Goal: Task Accomplishment & Management: Use online tool/utility

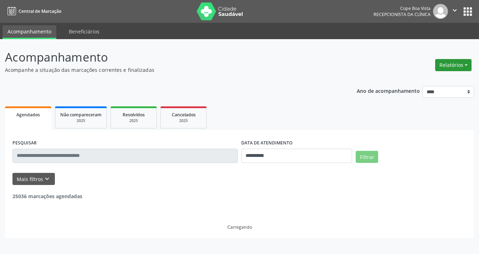
click at [448, 64] on button "Relatórios" at bounding box center [453, 65] width 36 height 12
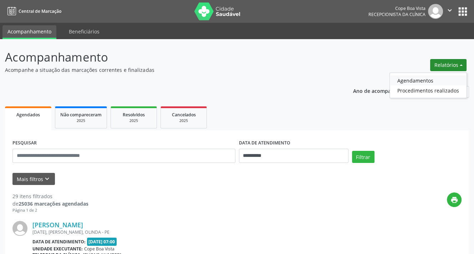
click at [420, 80] on link "Agendamentos" at bounding box center [427, 81] width 77 height 10
select select "*"
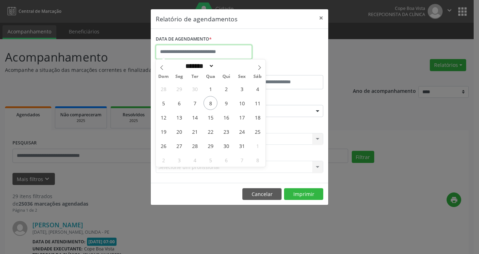
click at [182, 52] on input "text" at bounding box center [204, 52] width 96 height 14
drag, startPoint x: 212, startPoint y: 119, endPoint x: 212, endPoint y: 102, distance: 17.8
click at [212, 102] on div "28 29 30 1 2 3 4 5 6 7 8 9 10 11 12 13 14 15 16 17 18 19 20 21 22 23 24 25 26 2…" at bounding box center [211, 125] width 110 height 86
click at [210, 119] on span "15" at bounding box center [210, 117] width 14 height 14
type input "**********"
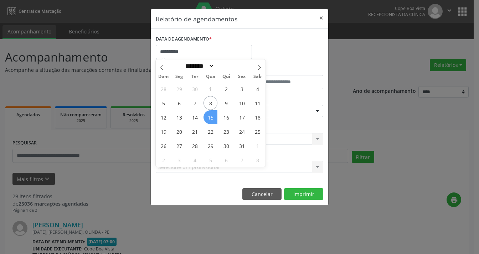
click at [211, 117] on span "15" at bounding box center [210, 117] width 14 height 14
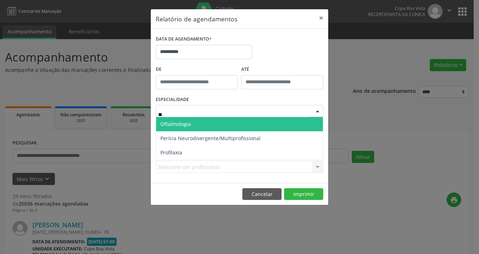
type input "***"
click at [197, 122] on span "Oftalmologia" at bounding box center [239, 124] width 167 height 14
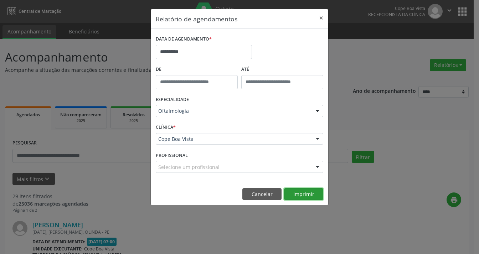
click at [312, 193] on button "Imprimir" at bounding box center [303, 195] width 39 height 12
click at [320, 16] on button "×" at bounding box center [321, 17] width 14 height 17
